Goal: Task Accomplishment & Management: Manage account settings

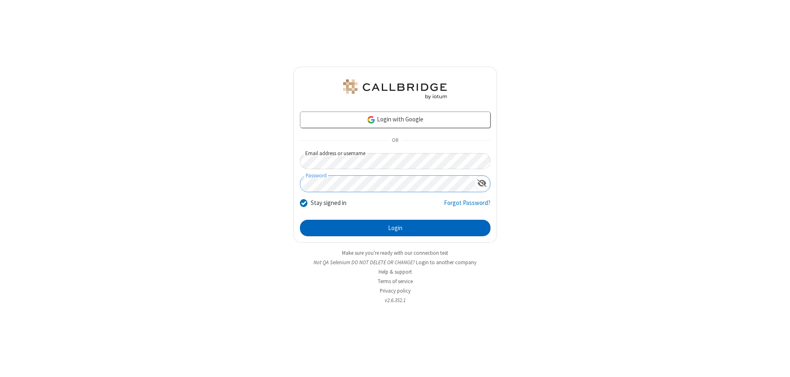
click at [395, 228] on button "Login" at bounding box center [395, 228] width 190 height 16
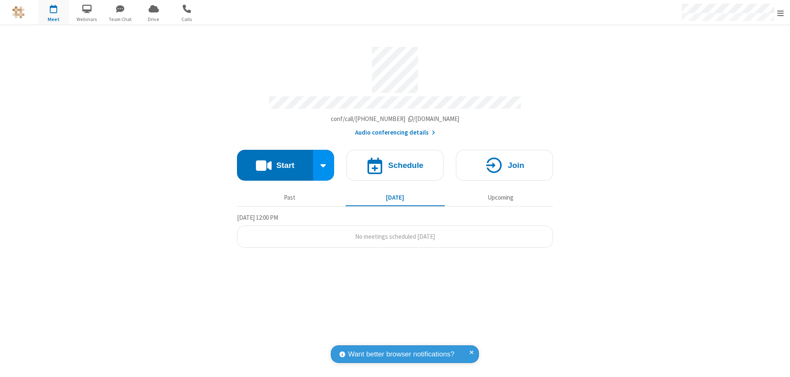
click at [780, 13] on span "Open menu" at bounding box center [780, 13] width 7 height 8
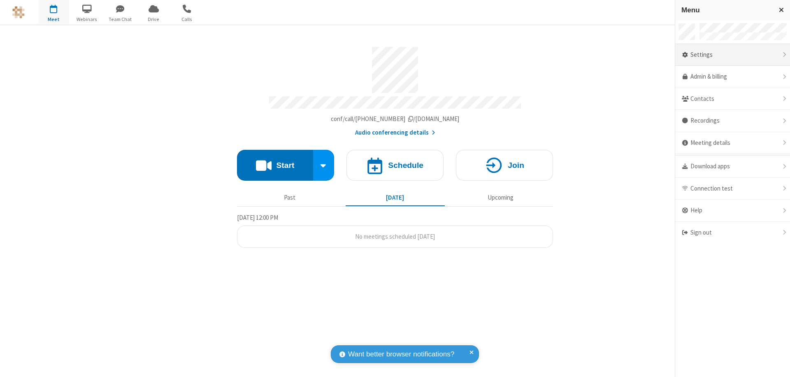
click at [732, 55] on div "Settings" at bounding box center [732, 55] width 115 height 22
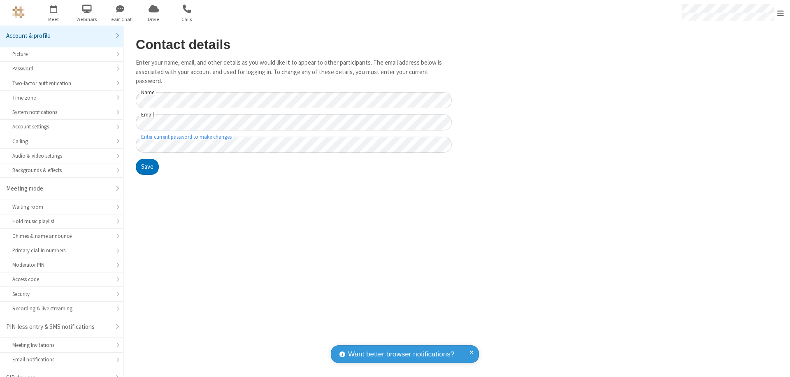
scroll to position [12, 0]
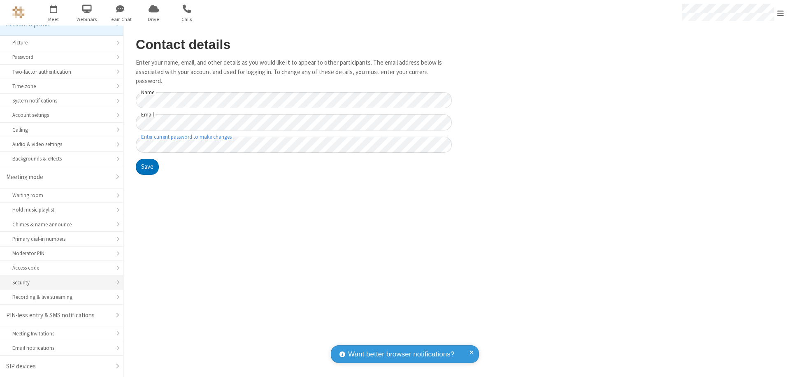
click at [58, 282] on div "Security" at bounding box center [61, 282] width 98 height 8
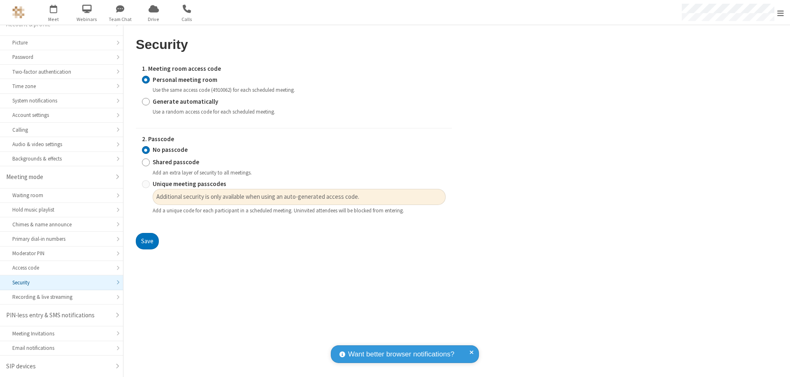
click at [146, 79] on input "Personal meeting room" at bounding box center [146, 79] width 8 height 9
click at [146, 150] on input "No passcode" at bounding box center [146, 150] width 8 height 9
click at [147, 241] on button "Save" at bounding box center [147, 241] width 23 height 16
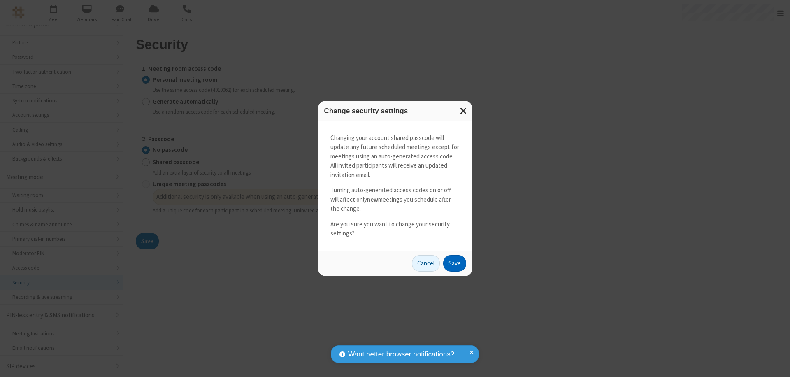
click at [454, 263] on button "Save" at bounding box center [454, 263] width 23 height 16
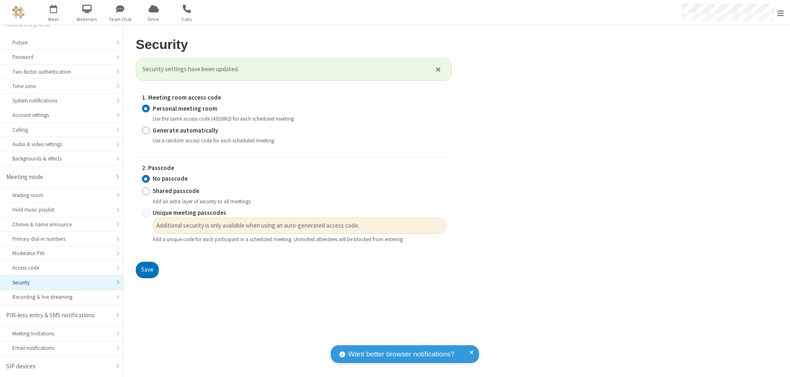
click at [780, 13] on span "Open menu" at bounding box center [780, 13] width 7 height 8
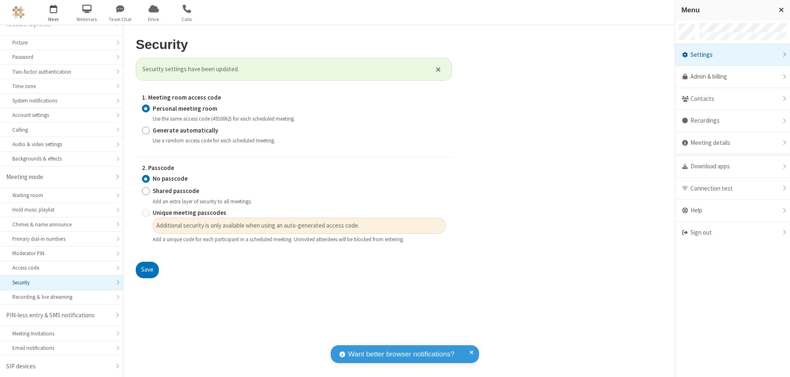
click at [53, 12] on span "button" at bounding box center [53, 9] width 31 height 14
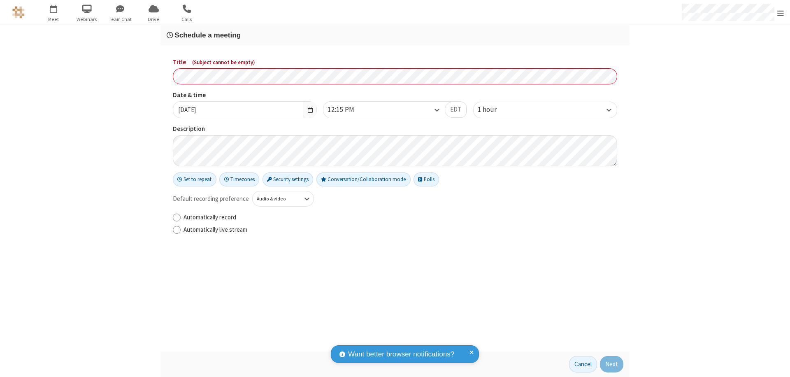
click at [395, 35] on h3 "Schedule a meeting" at bounding box center [395, 35] width 457 height 8
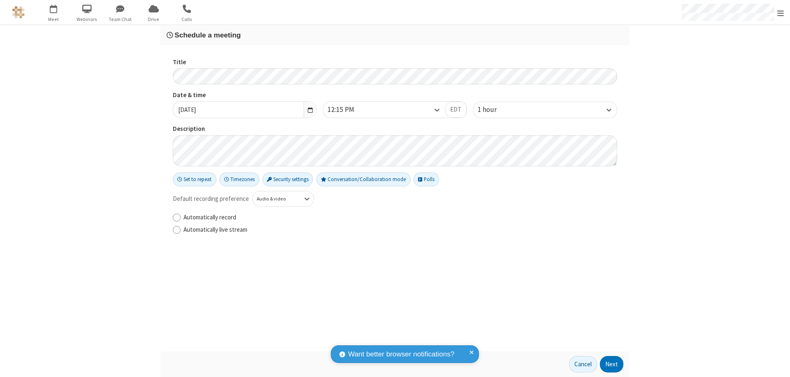
click at [612, 364] on button "Next" at bounding box center [611, 364] width 23 height 16
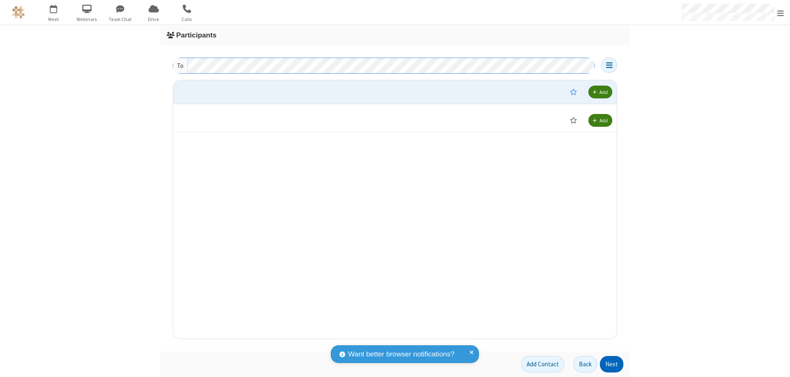
click at [612, 364] on button "Next" at bounding box center [611, 364] width 23 height 16
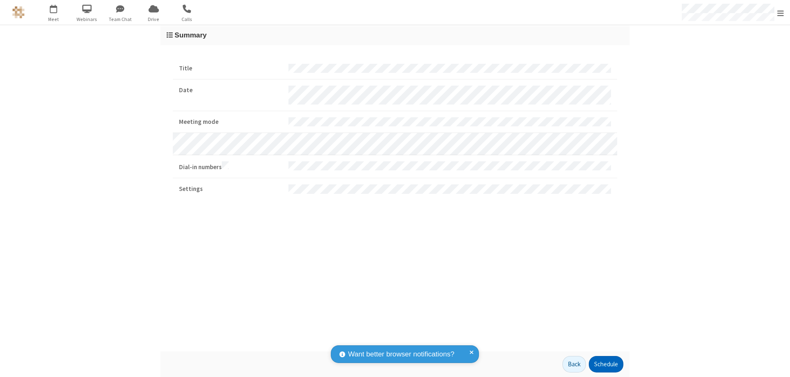
click at [606, 364] on button "Schedule" at bounding box center [606, 364] width 35 height 16
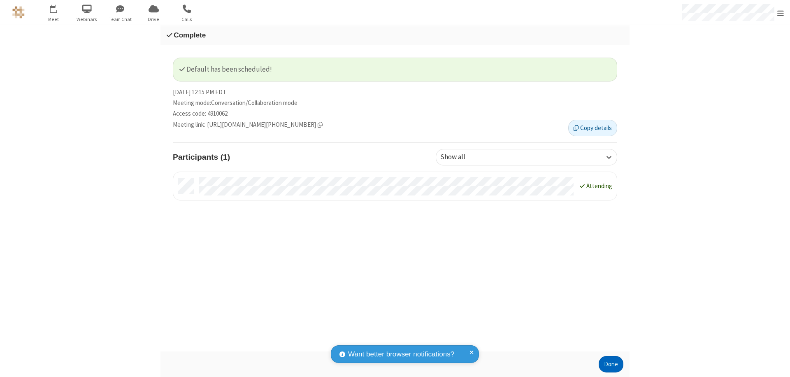
click at [611, 364] on button "Done" at bounding box center [611, 364] width 25 height 16
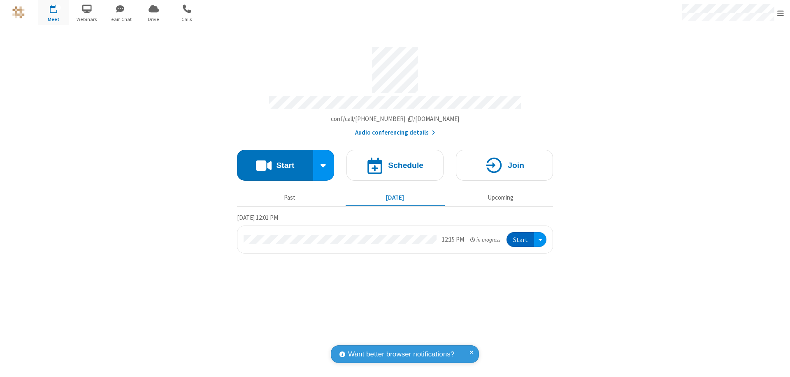
click at [521, 236] on button "Start" at bounding box center [520, 239] width 28 height 15
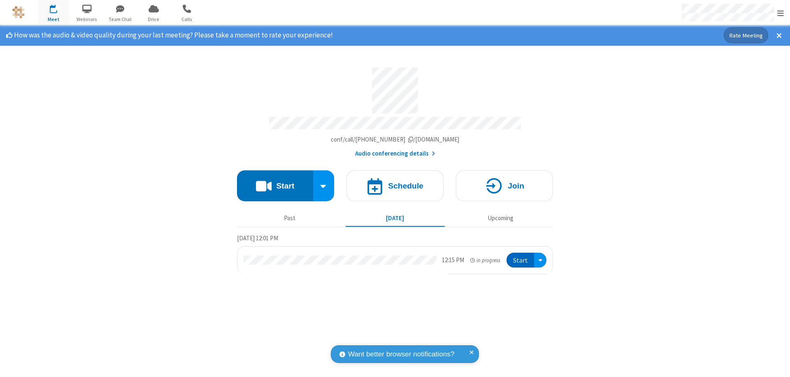
click at [780, 13] on span "Open menu" at bounding box center [780, 13] width 7 height 8
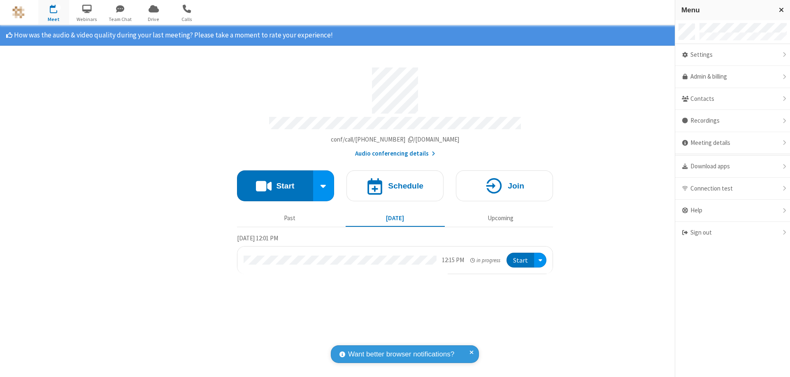
click at [732, 55] on div "Settings" at bounding box center [732, 55] width 115 height 22
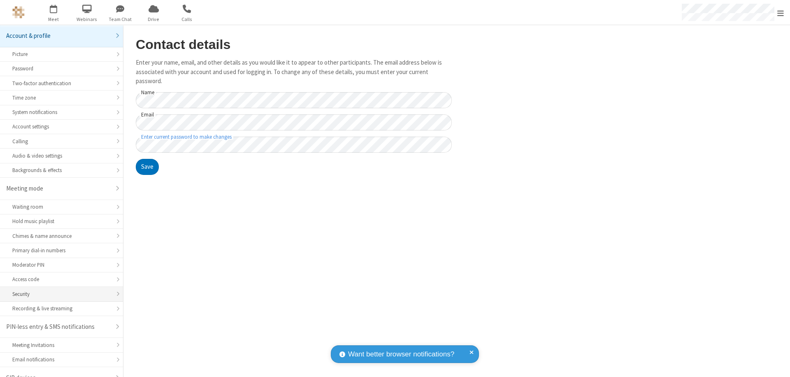
click at [58, 290] on div "Security" at bounding box center [61, 294] width 98 height 8
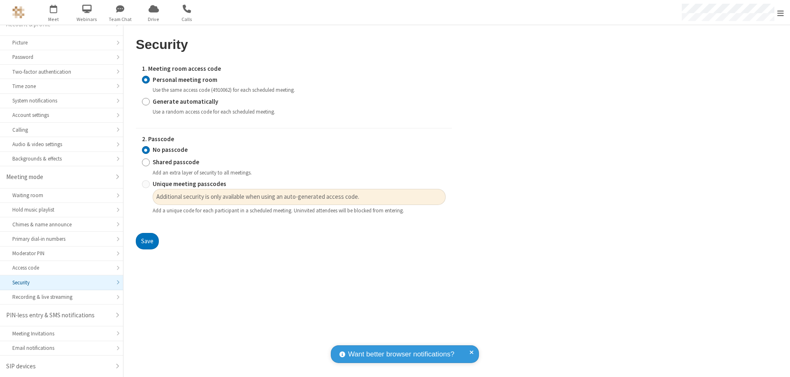
click at [146, 79] on input "Personal meeting room" at bounding box center [146, 79] width 8 height 9
click at [146, 150] on input "No passcode" at bounding box center [146, 150] width 8 height 9
click at [147, 241] on button "Save" at bounding box center [147, 241] width 23 height 16
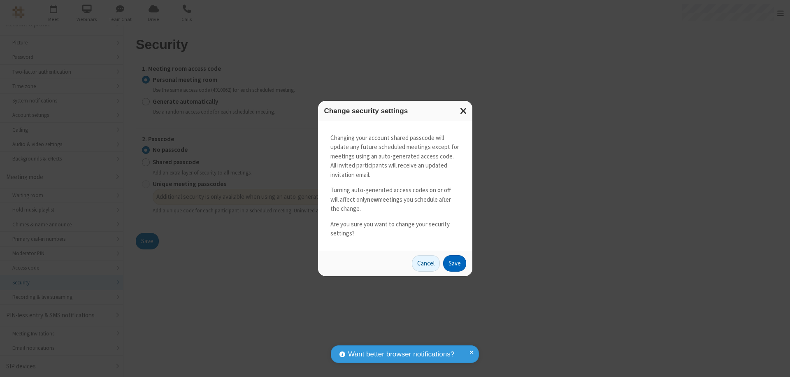
click at [454, 263] on button "Save" at bounding box center [454, 263] width 23 height 16
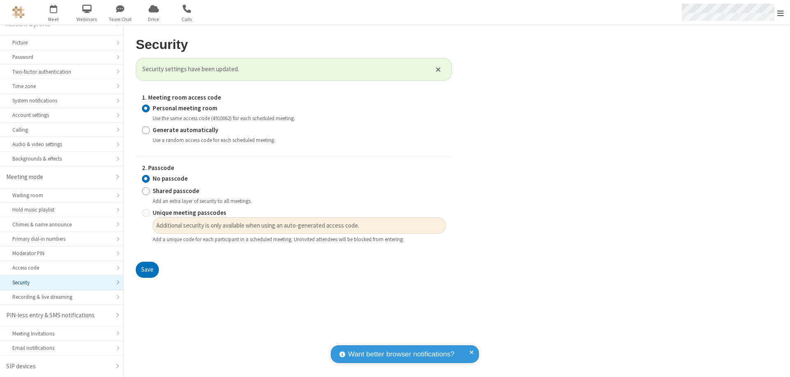
click at [780, 12] on span "Open menu" at bounding box center [780, 13] width 7 height 8
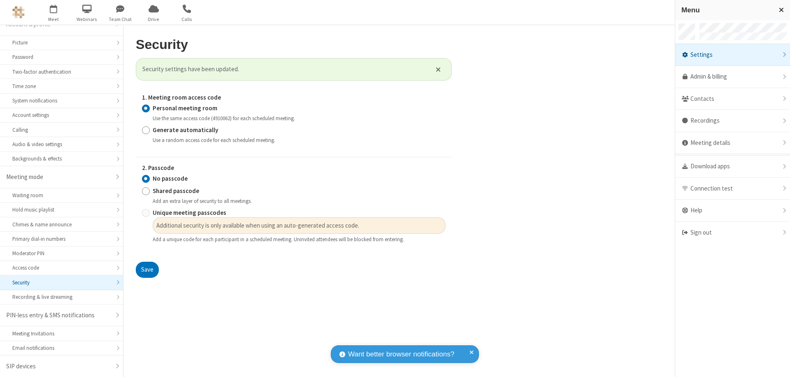
click at [732, 232] on div "Sign out" at bounding box center [732, 233] width 115 height 22
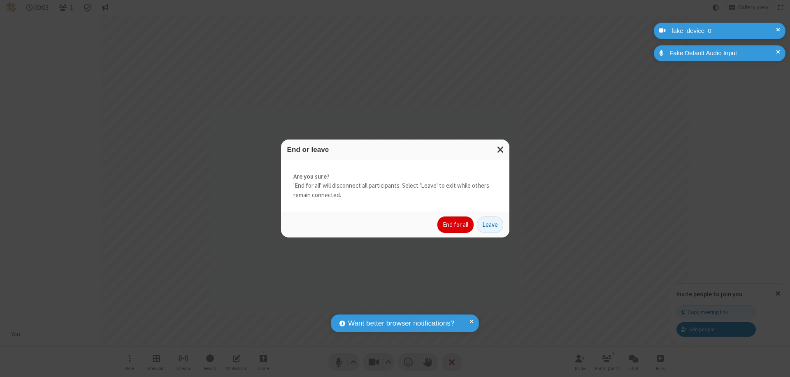
click at [456, 225] on button "End for all" at bounding box center [455, 224] width 36 height 16
